Goal: Task Accomplishment & Management: Manage account settings

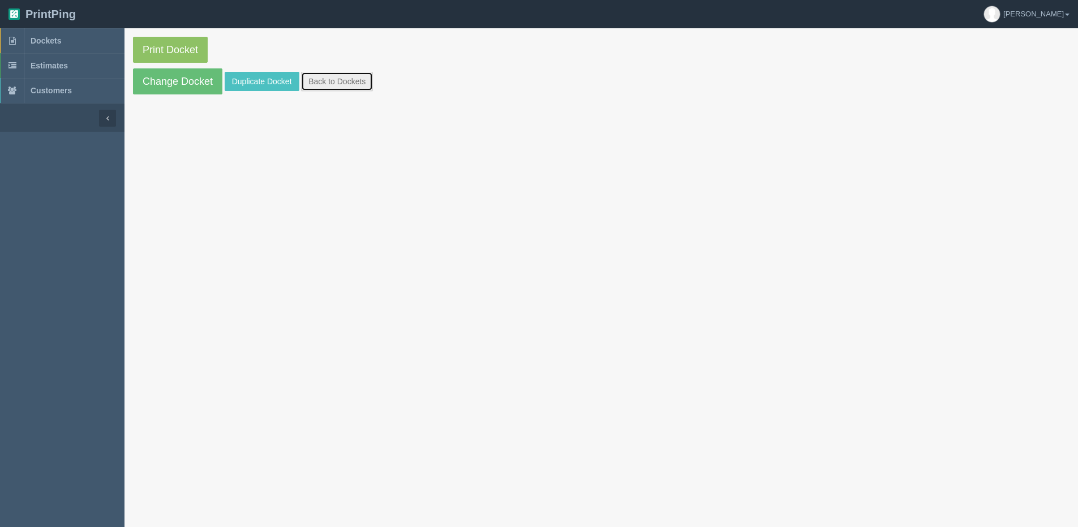
drag, startPoint x: 326, startPoint y: 75, endPoint x: 324, endPoint y: 80, distance: 6.1
click at [328, 74] on link "Back to Dockets" at bounding box center [337, 81] width 72 height 19
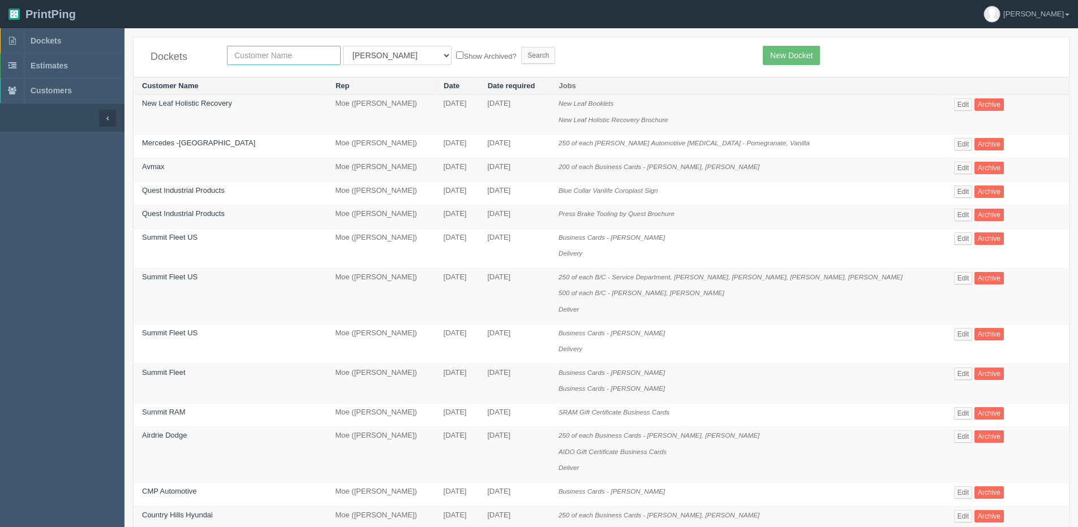
click at [273, 60] on input "text" at bounding box center [284, 55] width 114 height 19
type input "zoga"
click at [521, 47] on input "Search" at bounding box center [538, 55] width 34 height 17
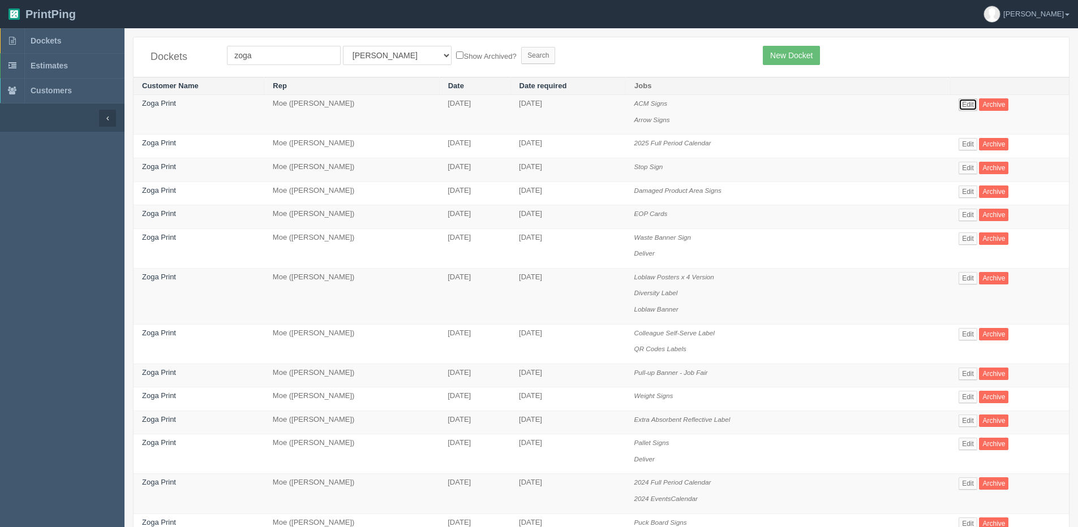
click at [966, 101] on link "Edit" at bounding box center [967, 104] width 19 height 12
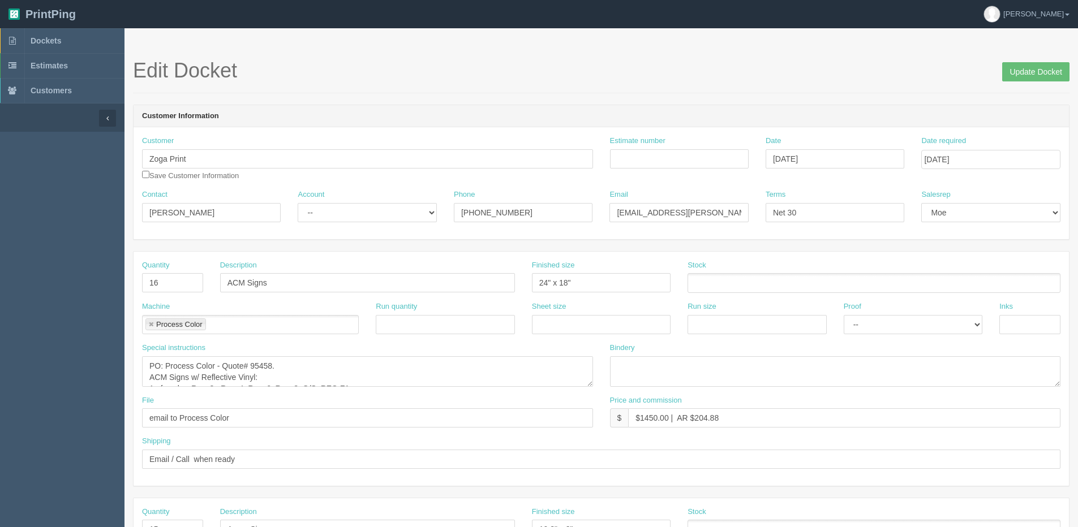
scroll to position [45, 0]
click at [395, 362] on textarea "PO: Process Color - Quote# 95458. ACM Signs w/ Reflective Vinyl: 1 of each - Ro…" at bounding box center [367, 371] width 451 height 31
click at [55, 40] on span "Dockets" at bounding box center [46, 40] width 31 height 9
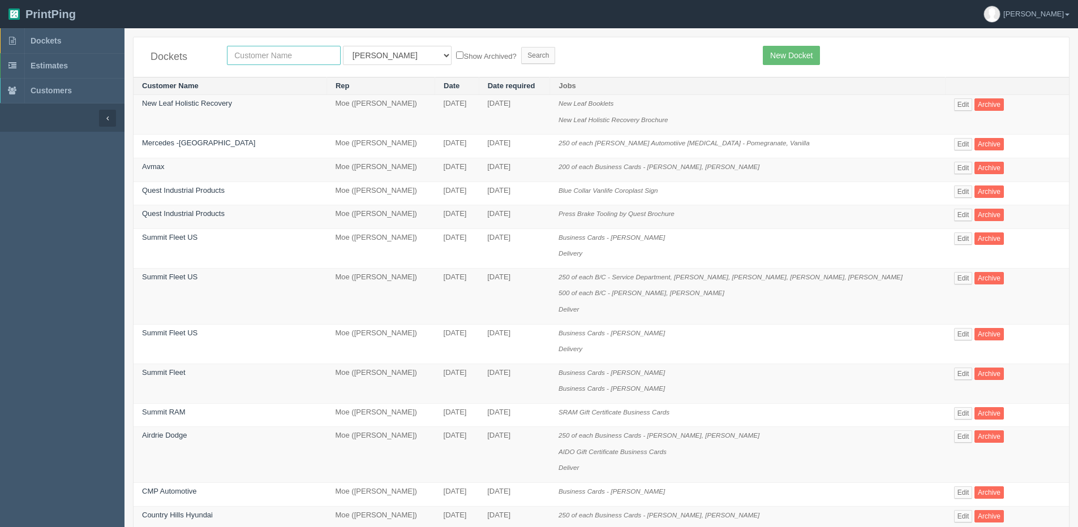
click at [285, 61] on input "text" at bounding box center [284, 55] width 114 height 19
type input "alberta pure air"
click at [521, 47] on input "Search" at bounding box center [538, 55] width 34 height 17
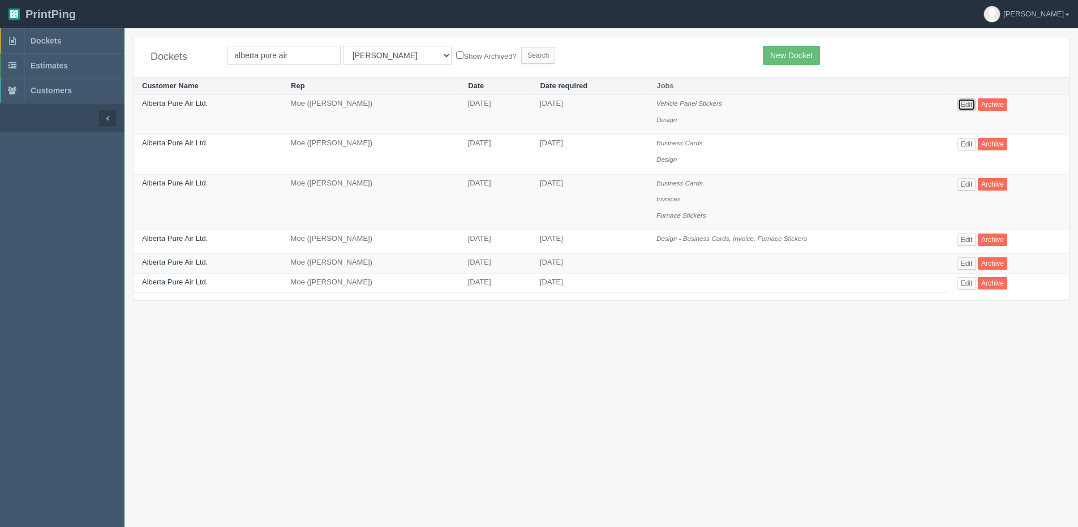
click at [968, 104] on link "Edit" at bounding box center [966, 104] width 19 height 12
